Goal: Information Seeking & Learning: Learn about a topic

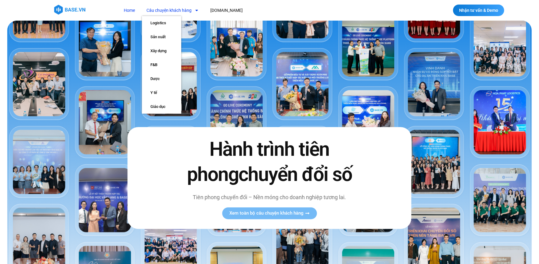
click at [187, 11] on link "Câu chuyện khách hàng" at bounding box center [172, 10] width 61 height 11
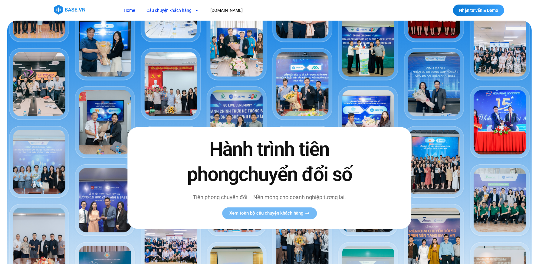
click at [187, 11] on link "Câu chuyện khách hàng" at bounding box center [172, 10] width 61 height 11
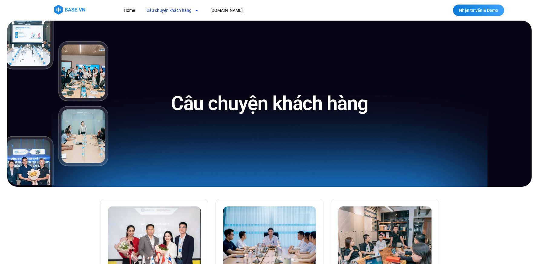
click at [186, 11] on link "Câu chuyện khách hàng" at bounding box center [172, 10] width 61 height 11
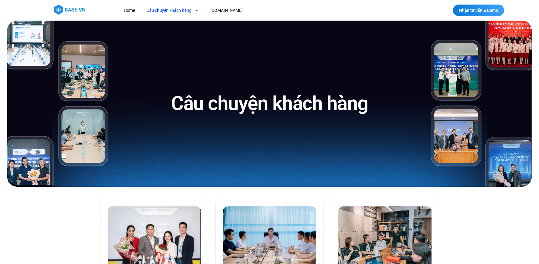
click at [186, 11] on link "Câu chuyện khách hàng" at bounding box center [172, 10] width 61 height 11
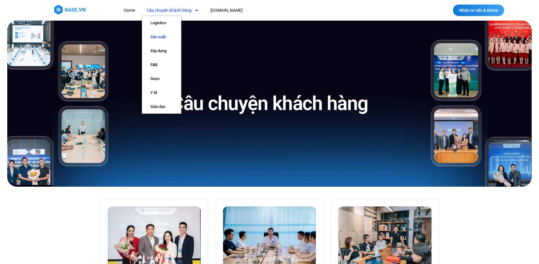
click at [168, 35] on link "Sản xuất" at bounding box center [161, 37] width 39 height 14
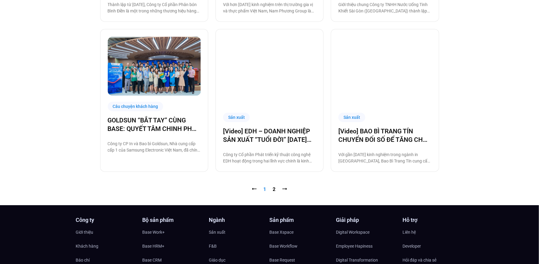
scroll to position [623, 0]
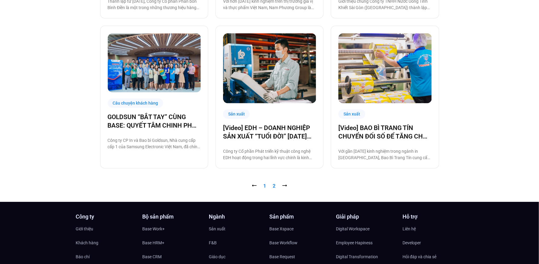
click at [275, 183] on link "Trang 2" at bounding box center [274, 186] width 3 height 6
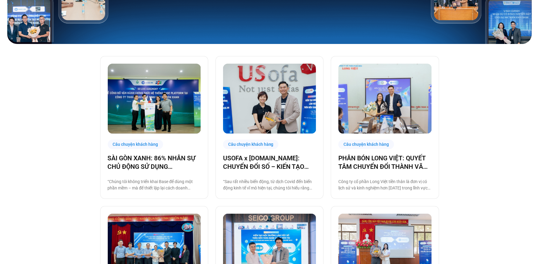
scroll to position [145, 0]
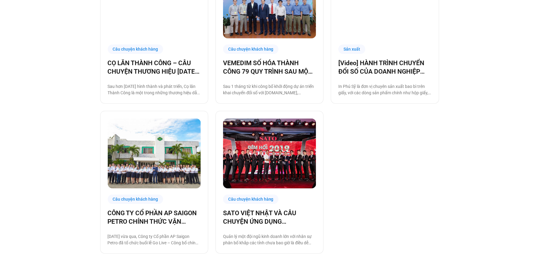
scroll to position [387, 0]
